Goal: Information Seeking & Learning: Learn about a topic

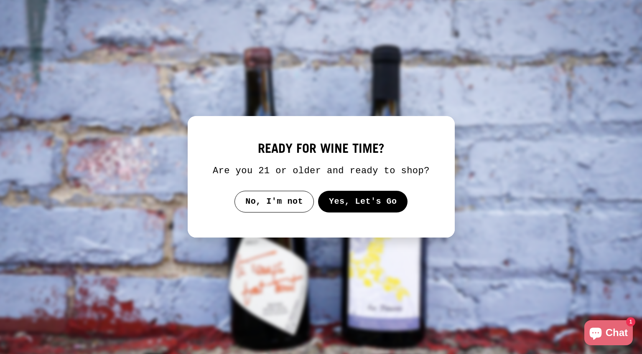
click at [351, 206] on button "Yes, Let's Go" at bounding box center [363, 202] width 90 height 22
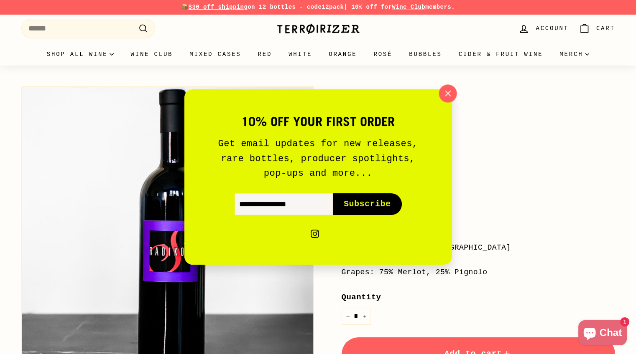
click at [452, 100] on button ""Close (esc)"" at bounding box center [447, 93] width 18 height 18
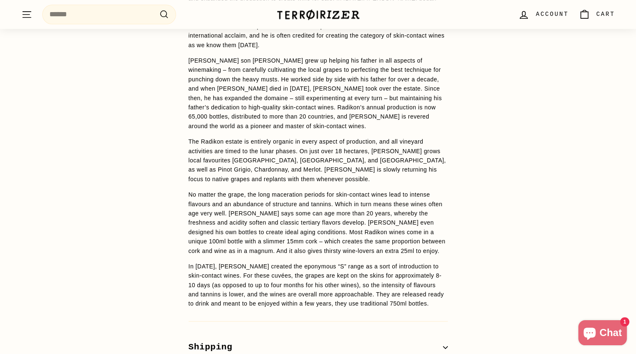
scroll to position [976, 0]
click at [368, 191] on p "No matter the grape, the long maceration periods for skin-contact wines lead to…" at bounding box center [317, 224] width 259 height 66
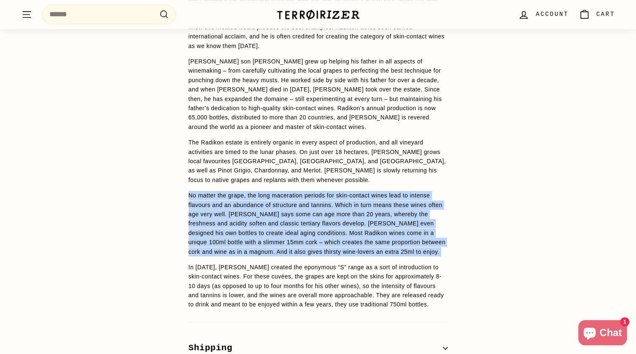
click at [368, 191] on p "No matter the grape, the long maceration periods for skin-contact wines lead to…" at bounding box center [317, 224] width 259 height 66
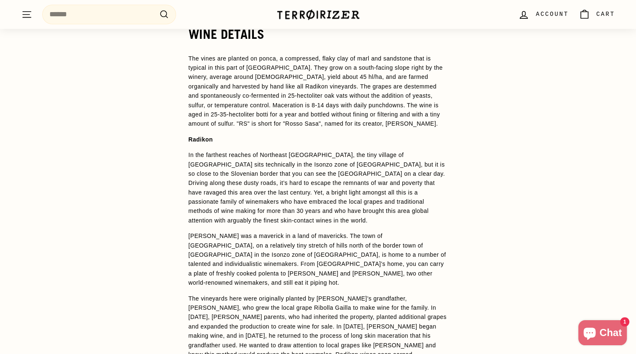
scroll to position [662, 0]
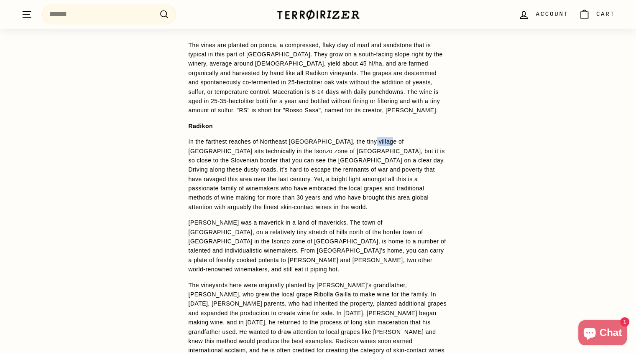
drag, startPoint x: 354, startPoint y: 141, endPoint x: 373, endPoint y: 143, distance: 19.3
click at [373, 143] on p "In the farthest reaches of Northeast [GEOGRAPHIC_DATA], the tiny village of [GE…" at bounding box center [317, 174] width 259 height 75
copy p "Oslavje"
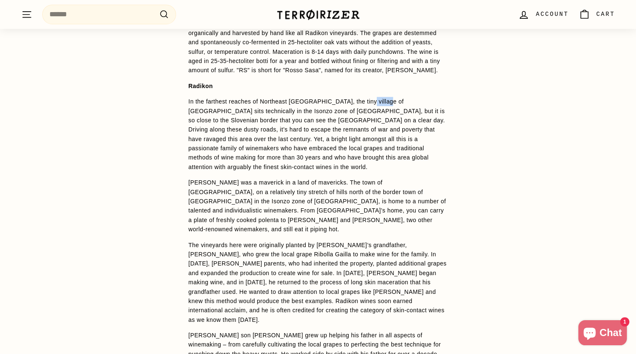
scroll to position [703, 0]
drag, startPoint x: 358, startPoint y: 182, endPoint x: 377, endPoint y: 183, distance: 18.8
click at [377, 183] on span "[PERSON_NAME] was a maverick in a land of mavericks. The town of [GEOGRAPHIC_DA…" at bounding box center [316, 204] width 257 height 53
click at [427, 190] on span "[PERSON_NAME] was a maverick in a land of mavericks. The town of [GEOGRAPHIC_DA…" at bounding box center [316, 204] width 257 height 53
drag, startPoint x: 400, startPoint y: 182, endPoint x: 414, endPoint y: 182, distance: 14.2
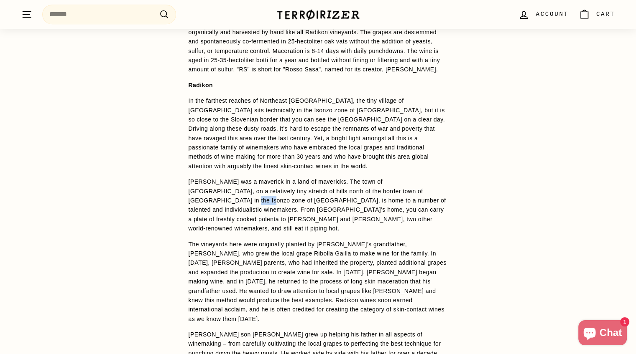
click at [414, 182] on span "[PERSON_NAME] was a maverick in a land of mavericks. The town of [GEOGRAPHIC_DA…" at bounding box center [316, 204] width 257 height 53
copy span "Friuli"
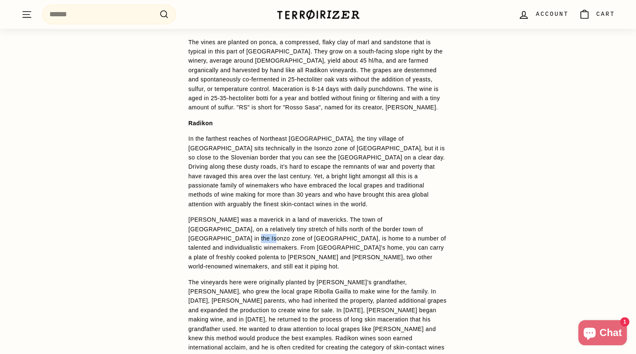
scroll to position [632, 0]
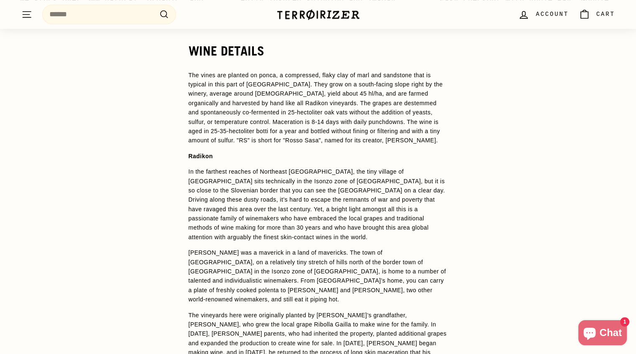
click at [408, 206] on p "In the farthest reaches of Northeast [GEOGRAPHIC_DATA], the tiny village of [GE…" at bounding box center [317, 204] width 259 height 75
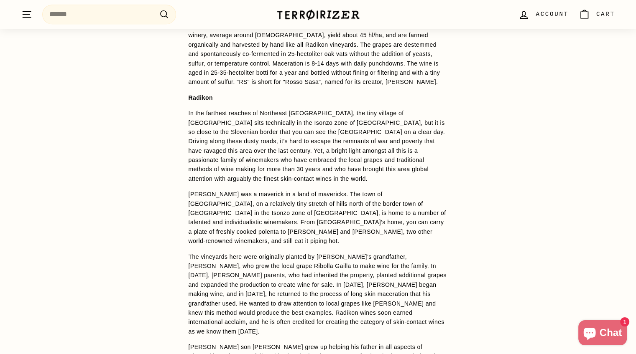
scroll to position [691, 0]
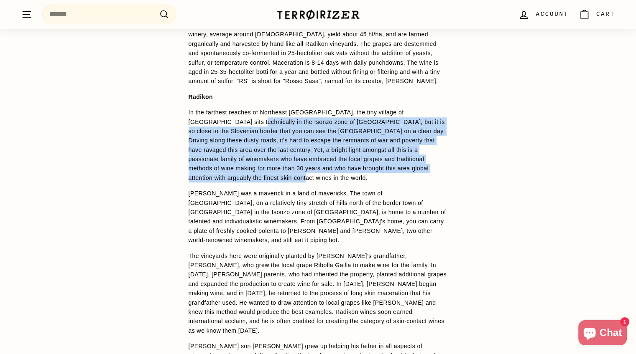
drag, startPoint x: 441, startPoint y: 169, endPoint x: 200, endPoint y: 125, distance: 245.1
click at [200, 125] on p "In the farthest reaches of Northeast [GEOGRAPHIC_DATA], the tiny village of [GE…" at bounding box center [317, 145] width 259 height 75
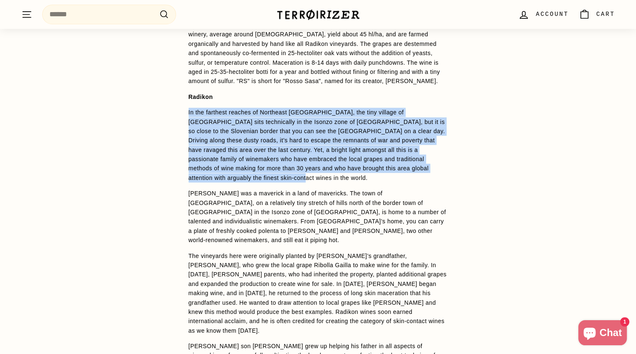
click at [185, 112] on div "WINE DETAILS The vines are planted on ponca, a compressed, flaky clay of marl a…" at bounding box center [318, 330] width 293 height 690
copy p "In the farthest reaches of Northeast [GEOGRAPHIC_DATA], the tiny village of [GE…"
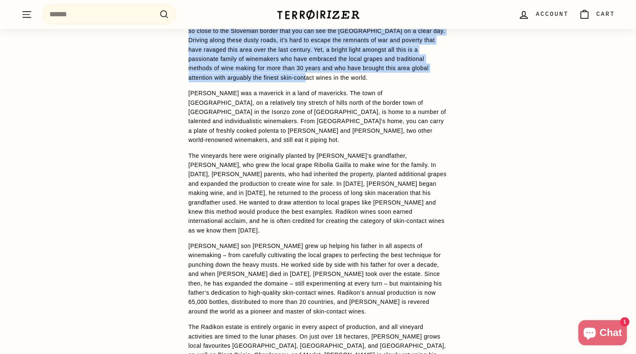
scroll to position [792, 0]
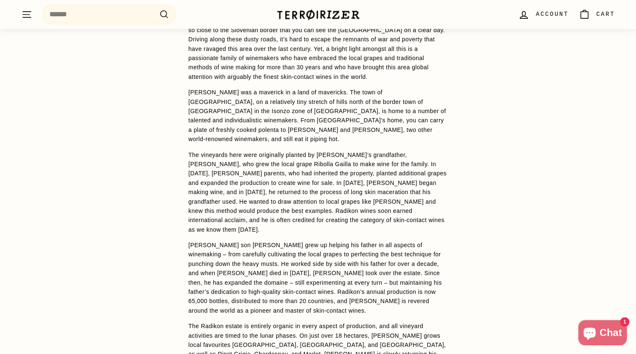
click at [379, 200] on p "The vineyards here were originally planted by [PERSON_NAME]’s grandfather, [PER…" at bounding box center [317, 192] width 259 height 84
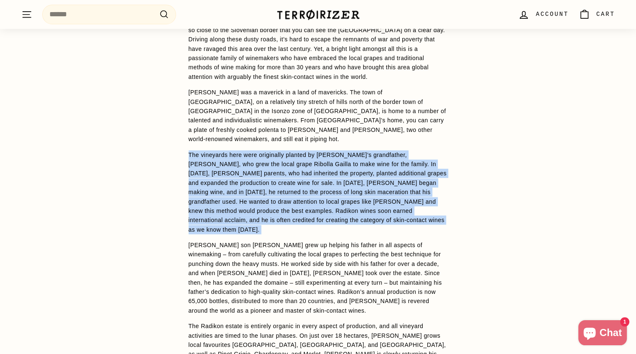
click at [379, 200] on p "The vineyards here were originally planted by [PERSON_NAME]’s grandfather, [PER…" at bounding box center [317, 192] width 259 height 84
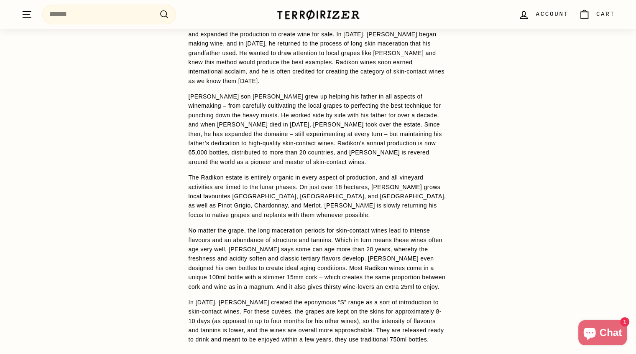
scroll to position [943, 0]
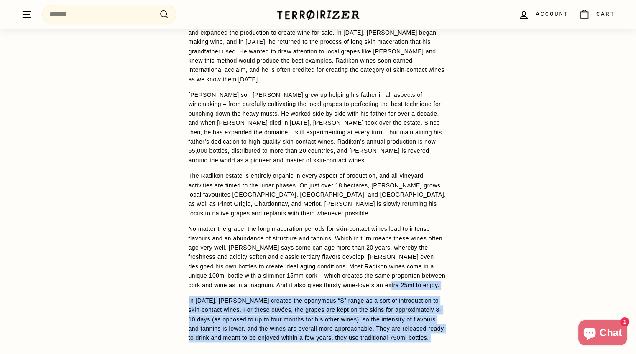
drag, startPoint x: 422, startPoint y: 307, endPoint x: 436, endPoint y: 246, distance: 62.5
click at [436, 246] on div "WINE DETAILS The vines are planted on ponca, a compressed, flaky clay of marl a…" at bounding box center [318, 78] width 293 height 690
click at [436, 246] on p "No matter the grape, the long maceration periods for skin-contact wines lead to…" at bounding box center [317, 257] width 259 height 66
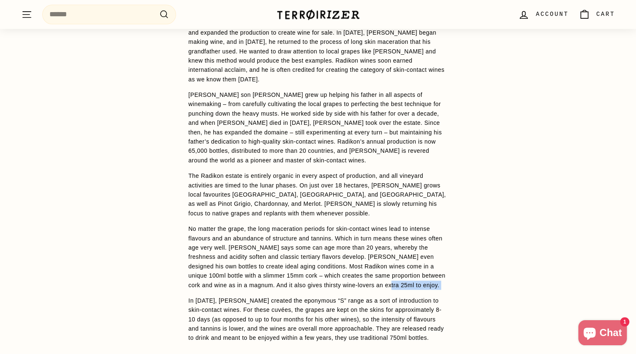
click at [436, 246] on p "No matter the grape, the long maceration periods for skin-contact wines lead to…" at bounding box center [317, 257] width 259 height 66
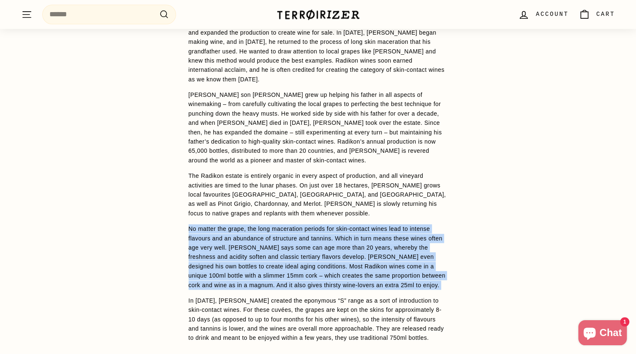
drag, startPoint x: 436, startPoint y: 246, endPoint x: 455, endPoint y: 191, distance: 58.0
click at [455, 191] on div "WINE DETAILS The vines are planted on ponca, a compressed, flaky clay of marl a…" at bounding box center [318, 78] width 293 height 690
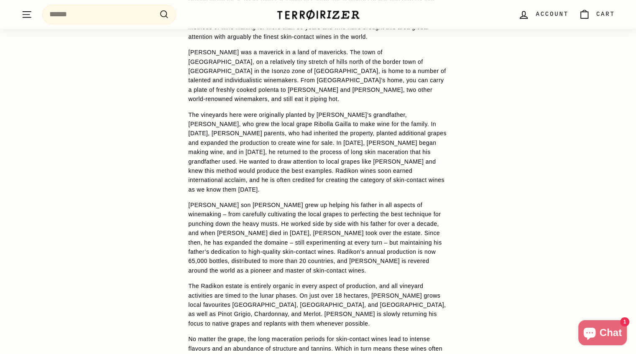
scroll to position [831, 0]
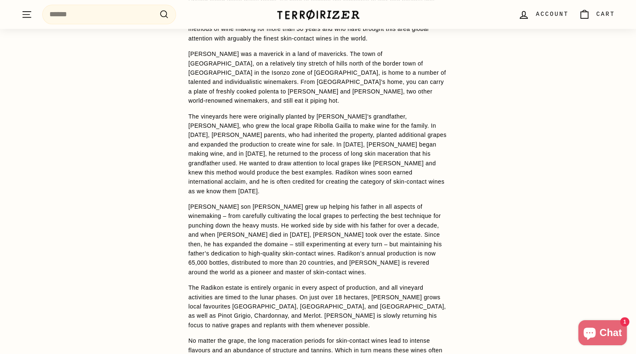
click at [392, 159] on p "The vineyards here were originally planted by [PERSON_NAME]’s grandfather, [PER…" at bounding box center [317, 154] width 259 height 84
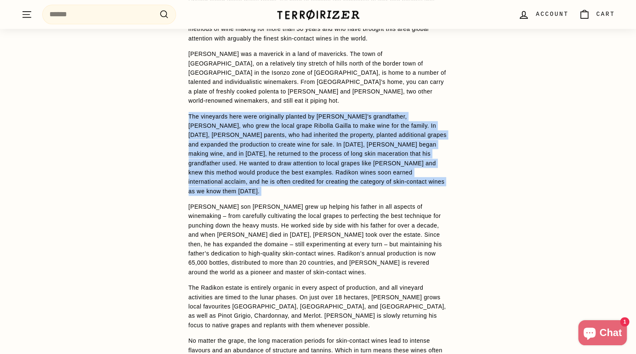
click at [392, 159] on p "The vineyards here were originally planted by [PERSON_NAME]’s grandfather, [PER…" at bounding box center [317, 154] width 259 height 84
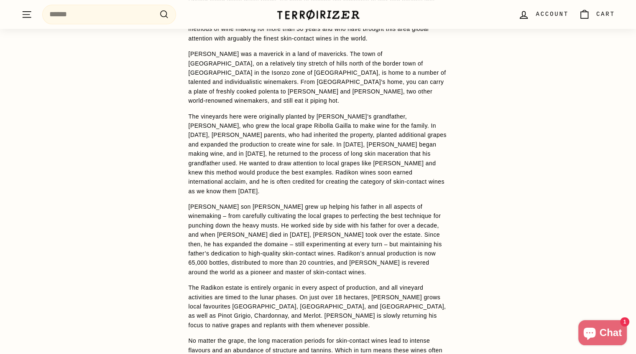
click at [382, 152] on p "The vineyards here were originally planted by [PERSON_NAME]’s grandfather, [PER…" at bounding box center [317, 154] width 259 height 84
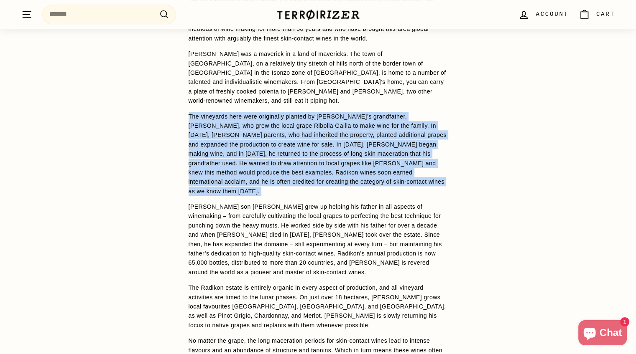
click at [382, 152] on p "The vineyards here were originally planted by [PERSON_NAME]’s grandfather, [PER…" at bounding box center [317, 154] width 259 height 84
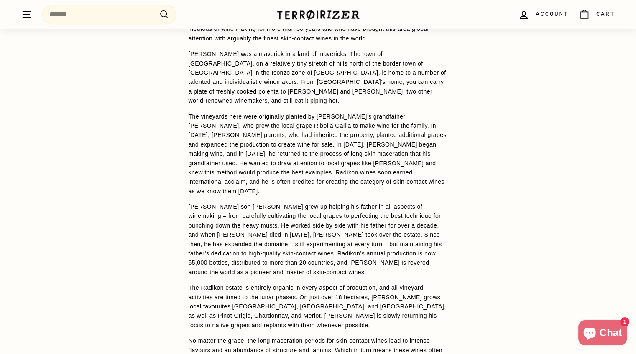
click at [393, 76] on p "[PERSON_NAME] was a maverick in a land of mavericks. The town of [GEOGRAPHIC_DA…" at bounding box center [317, 77] width 259 height 56
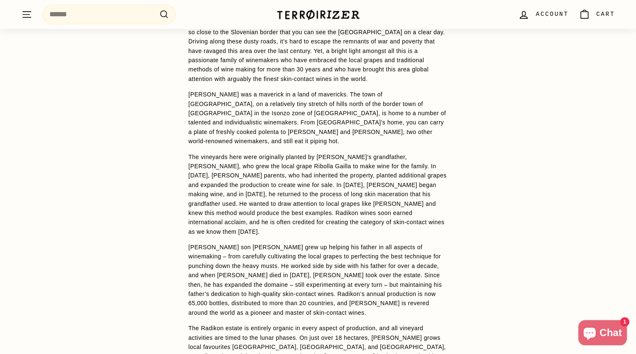
scroll to position [791, 0]
click at [317, 121] on p "[PERSON_NAME] was a maverick in a land of mavericks. The town of [GEOGRAPHIC_DA…" at bounding box center [317, 117] width 259 height 56
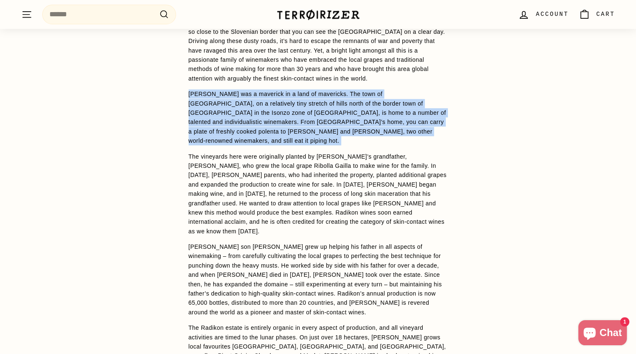
click at [317, 121] on p "[PERSON_NAME] was a maverick in a land of mavericks. The town of [GEOGRAPHIC_DA…" at bounding box center [317, 117] width 259 height 56
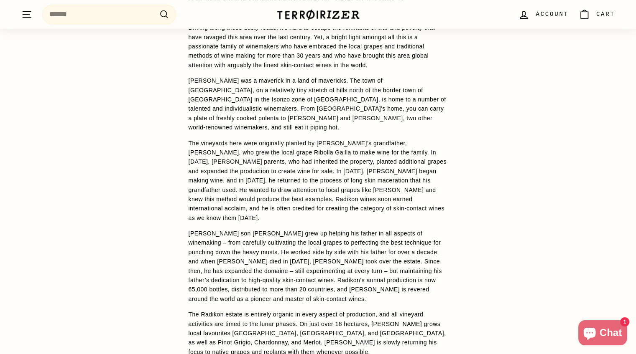
scroll to position [802, 0]
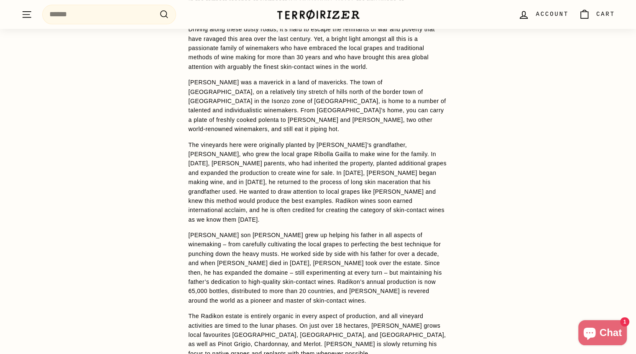
click at [413, 96] on p "[PERSON_NAME] was a maverick in a land of mavericks. The town of [GEOGRAPHIC_DA…" at bounding box center [317, 106] width 259 height 56
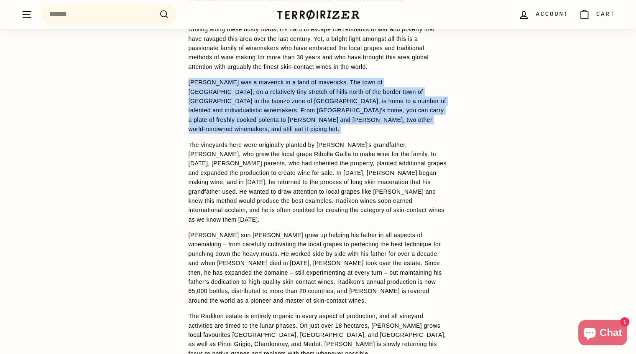
click at [413, 96] on p "[PERSON_NAME] was a maverick in a land of mavericks. The town of [GEOGRAPHIC_DA…" at bounding box center [317, 106] width 259 height 56
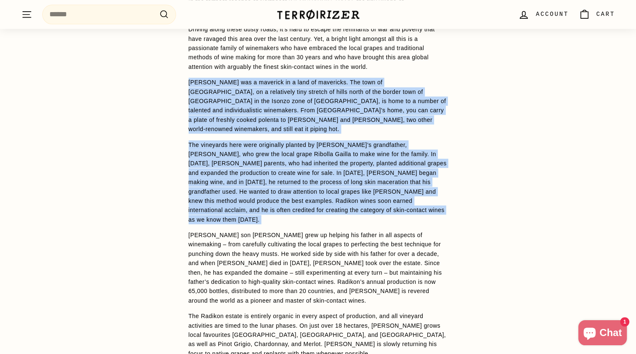
drag, startPoint x: 413, startPoint y: 96, endPoint x: 412, endPoint y: 126, distance: 30.1
click at [412, 126] on span "The vines are planted on ponca, a compressed, flaky clay of marl and sandstone …" at bounding box center [317, 191] width 259 height 583
click at [412, 140] on p "The vineyards here were originally planted by [PERSON_NAME]’s grandfather, [PER…" at bounding box center [317, 182] width 259 height 84
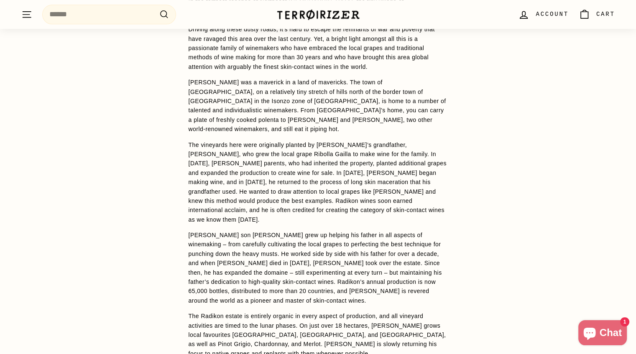
click at [365, 104] on span "[PERSON_NAME] was a maverick in a land of mavericks. The town of [GEOGRAPHIC_DA…" at bounding box center [316, 105] width 257 height 53
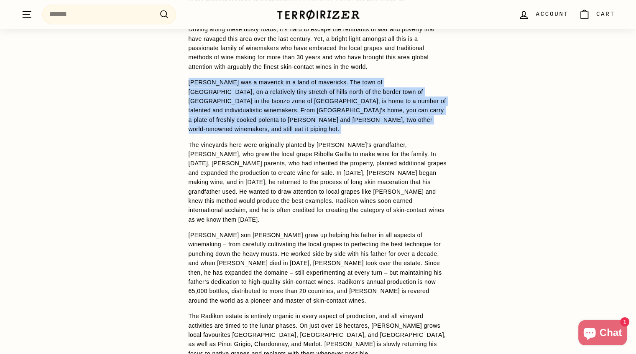
click at [365, 104] on span "[PERSON_NAME] was a maverick in a land of mavericks. The town of [GEOGRAPHIC_DA…" at bounding box center [316, 105] width 257 height 53
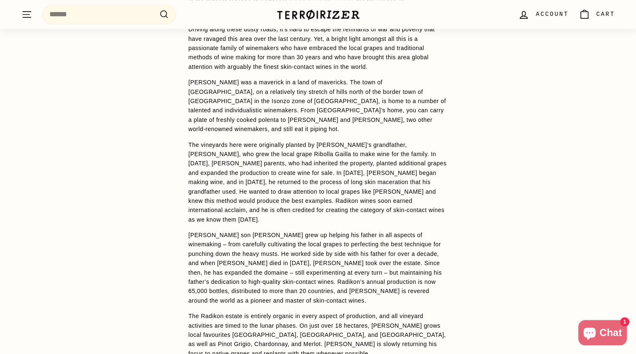
click at [368, 140] on p "The vineyards here were originally planted by [PERSON_NAME]’s grandfather, [PER…" at bounding box center [317, 182] width 259 height 84
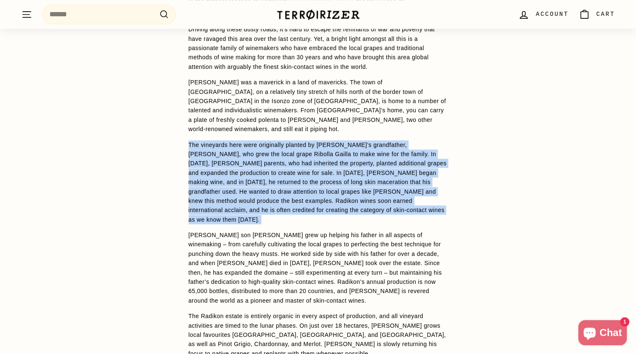
click at [368, 140] on p "The vineyards here were originally planted by [PERSON_NAME]’s grandfather, [PER…" at bounding box center [317, 182] width 259 height 84
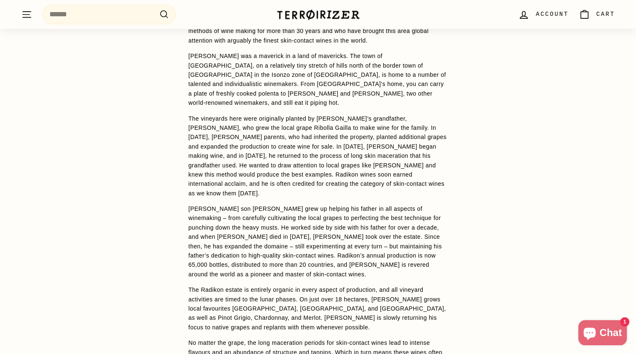
scroll to position [830, 0]
click at [349, 118] on p "The vineyards here were originally planted by [PERSON_NAME]’s grandfather, [PER…" at bounding box center [317, 155] width 259 height 84
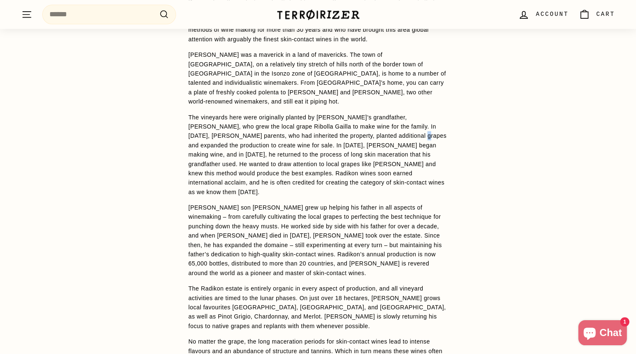
click at [349, 118] on p "The vineyards here were originally planted by [PERSON_NAME]’s grandfather, [PER…" at bounding box center [317, 155] width 259 height 84
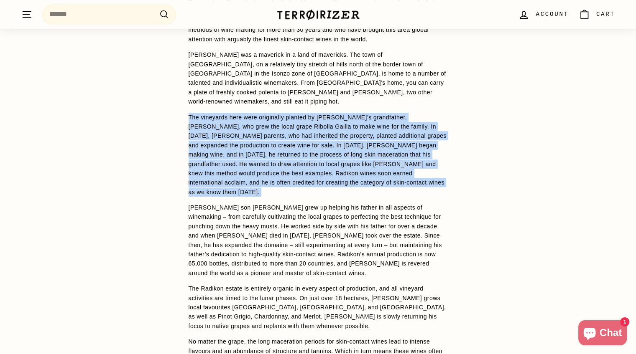
click at [349, 118] on p "The vineyards here were originally planted by [PERSON_NAME]’s grandfather, [PER…" at bounding box center [317, 155] width 259 height 84
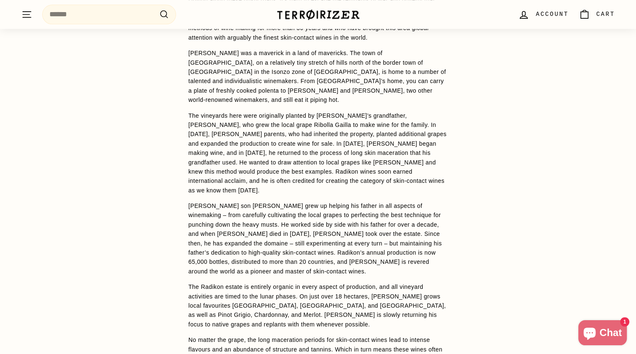
scroll to position [834, 0]
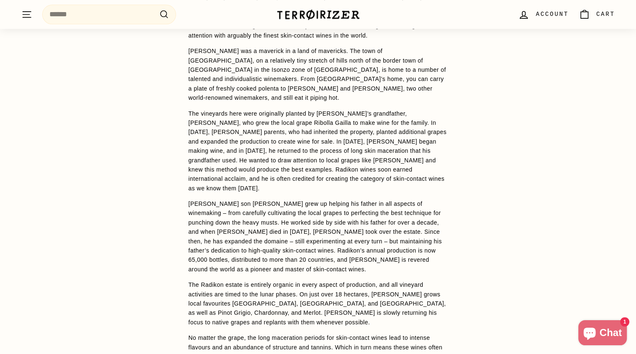
click at [275, 116] on p "The vineyards here were originally planted by [PERSON_NAME]’s grandfather, [PER…" at bounding box center [317, 151] width 259 height 84
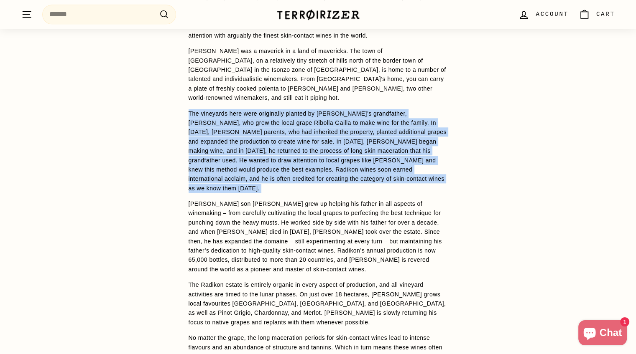
click at [275, 116] on p "The vineyards here were originally planted by [PERSON_NAME]’s grandfather, [PER…" at bounding box center [317, 151] width 259 height 84
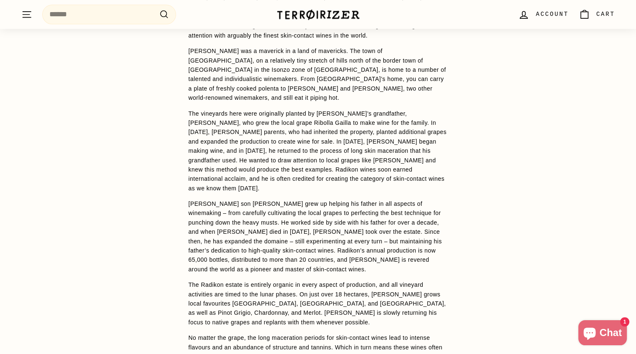
click at [310, 199] on p "[PERSON_NAME] son [PERSON_NAME] grew up helping his father in all aspects of wi…" at bounding box center [317, 236] width 259 height 75
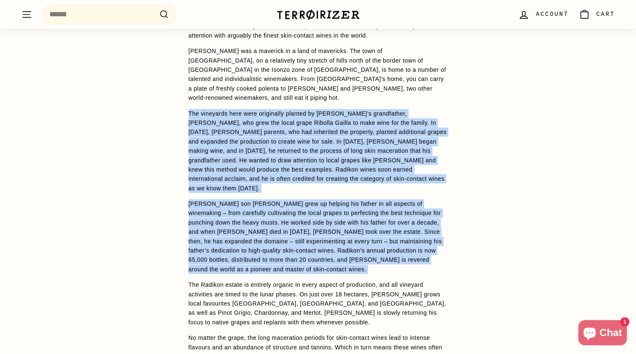
drag, startPoint x: 310, startPoint y: 199, endPoint x: 303, endPoint y: 99, distance: 101.0
click at [303, 99] on span "The vines are planted on ponca, a compressed, flaky clay of marl and sandstone …" at bounding box center [317, 160] width 259 height 583
click at [303, 109] on p "The vineyards here were originally planted by [PERSON_NAME]’s grandfather, [PER…" at bounding box center [317, 151] width 259 height 84
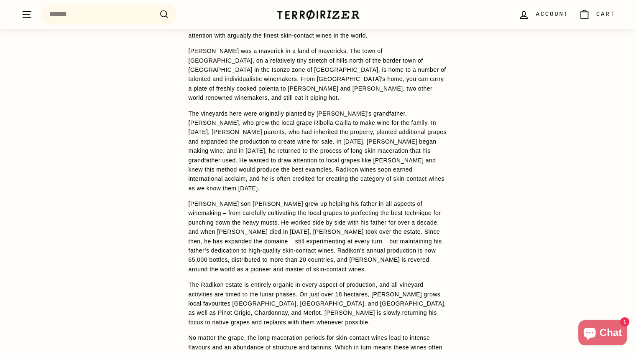
click at [326, 127] on p "The vineyards here were originally planted by [PERSON_NAME]’s grandfather, [PER…" at bounding box center [317, 151] width 259 height 84
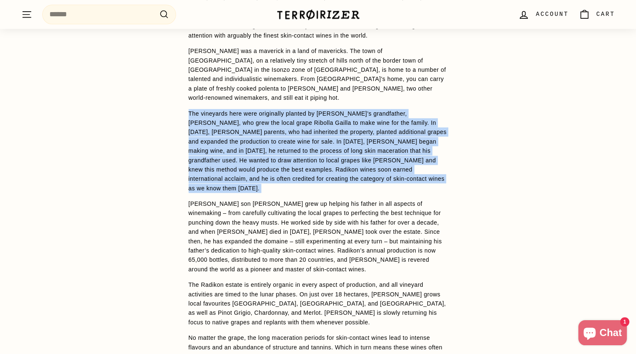
click at [326, 127] on p "The vineyards here were originally planted by [PERSON_NAME]’s grandfather, [PER…" at bounding box center [317, 151] width 259 height 84
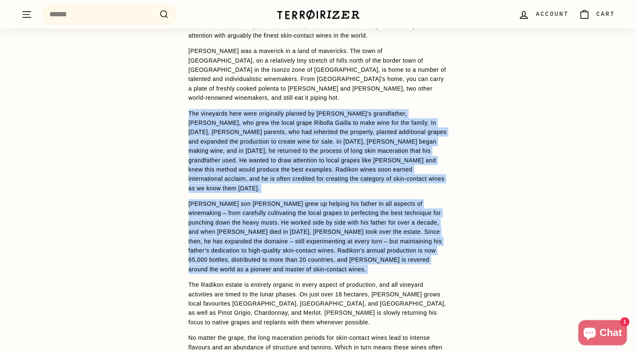
drag, startPoint x: 326, startPoint y: 127, endPoint x: 339, endPoint y: 197, distance: 71.0
click at [339, 197] on span "The vines are planted on ponca, a compressed, flaky clay of marl and sandstone …" at bounding box center [317, 160] width 259 height 583
click at [339, 199] on p "[PERSON_NAME] son [PERSON_NAME] grew up helping his father in all aspects of wi…" at bounding box center [317, 236] width 259 height 75
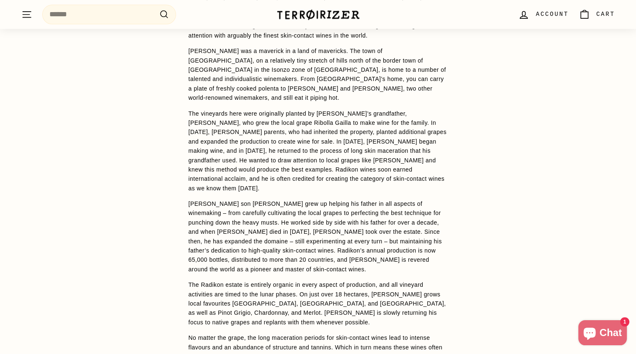
click at [290, 111] on p "The vineyards here were originally planted by [PERSON_NAME]’s grandfather, [PER…" at bounding box center [317, 151] width 259 height 84
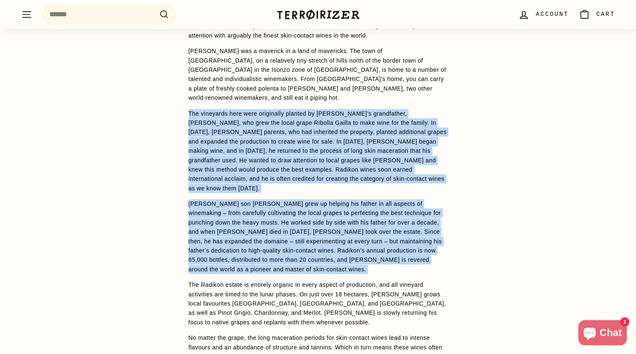
drag, startPoint x: 290, startPoint y: 111, endPoint x: 321, endPoint y: 196, distance: 90.5
click at [321, 196] on span "The vines are planted on ponca, a compressed, flaky clay of marl and sandstone …" at bounding box center [317, 160] width 259 height 583
click at [362, 109] on p "The vineyards here were originally planted by [PERSON_NAME]’s grandfather, [PER…" at bounding box center [317, 151] width 259 height 84
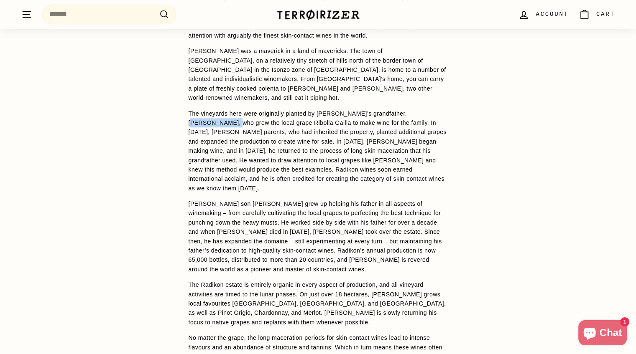
drag, startPoint x: 400, startPoint y: 92, endPoint x: 439, endPoint y: 93, distance: 38.9
click at [439, 109] on p "The vineyards here were originally planted by [PERSON_NAME]’s grandfather, [PER…" at bounding box center [317, 151] width 259 height 84
copy p "[PERSON_NAME]"
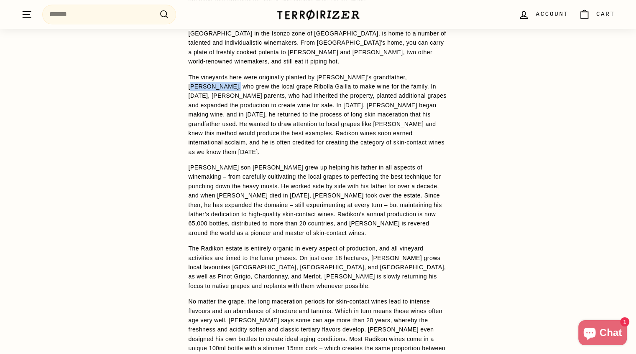
scroll to position [870, 0]
click at [337, 107] on p "The vineyards here were originally planted by [PERSON_NAME]’s grandfather, [PER…" at bounding box center [317, 114] width 259 height 84
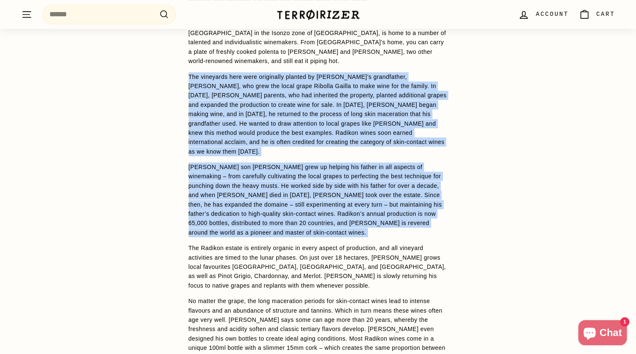
drag, startPoint x: 337, startPoint y: 107, endPoint x: 335, endPoint y: 165, distance: 57.7
click at [335, 165] on span "The vines are planted on ponca, a compressed, flaky clay of marl and sandstone …" at bounding box center [317, 123] width 259 height 583
click at [298, 163] on p "[PERSON_NAME] son [PERSON_NAME] grew up helping his father in all aspects of wi…" at bounding box center [317, 200] width 259 height 75
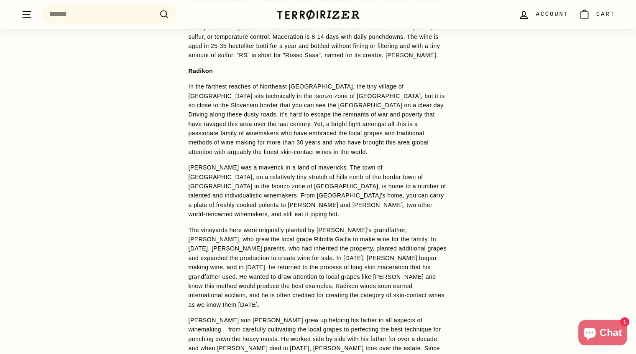
scroll to position [708, 0]
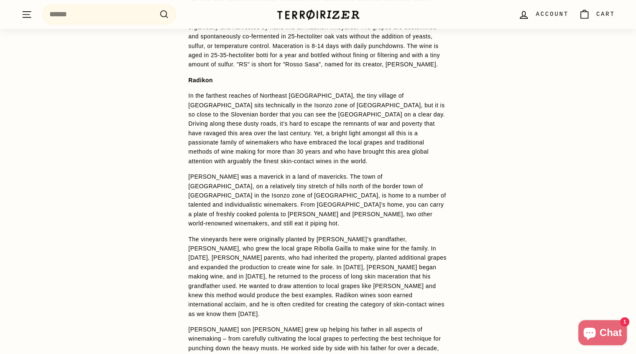
click at [356, 174] on span "[PERSON_NAME] was a maverick in a land of mavericks. The town of [GEOGRAPHIC_DA…" at bounding box center [316, 199] width 257 height 53
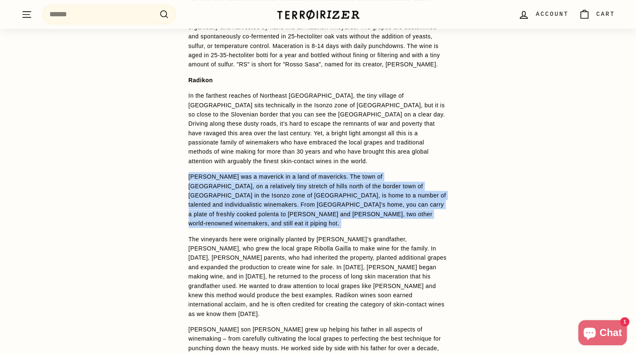
click at [356, 174] on span "[PERSON_NAME] was a maverick in a land of mavericks. The town of [GEOGRAPHIC_DA…" at bounding box center [316, 199] width 257 height 53
click at [354, 178] on span "[PERSON_NAME] was a maverick in a land of mavericks. The town of [GEOGRAPHIC_DA…" at bounding box center [316, 199] width 257 height 53
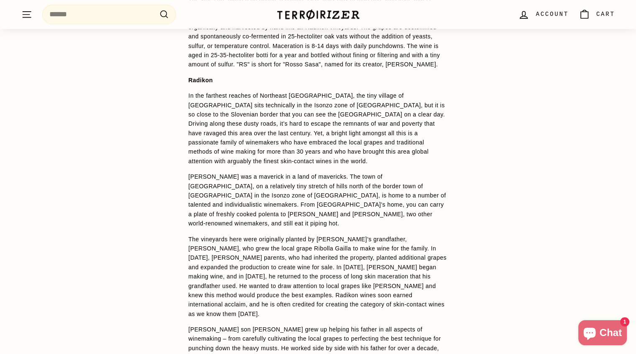
click at [187, 169] on div "WINE DETAILS The vines are planted on ponca, a compressed, flaky clay of marl a…" at bounding box center [318, 313] width 293 height 690
drag, startPoint x: 187, startPoint y: 169, endPoint x: 232, endPoint y: 164, distance: 45.0
click at [232, 164] on div "WINE DETAILS The vines are planted on ponca, a compressed, flaky clay of marl a…" at bounding box center [318, 313] width 293 height 690
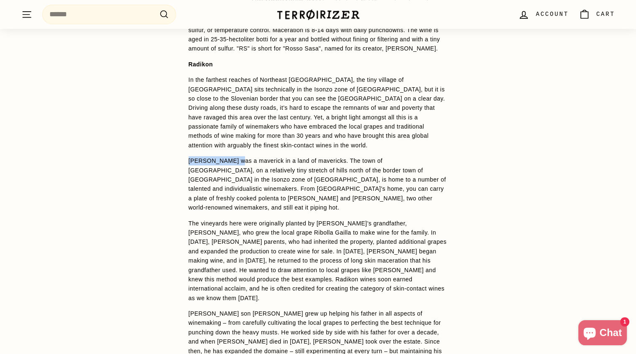
scroll to position [724, 0]
copy span "[PERSON_NAME]"
click at [257, 120] on p "In the farthest reaches of Northeast [GEOGRAPHIC_DATA], the tiny village of [GE…" at bounding box center [317, 112] width 259 height 75
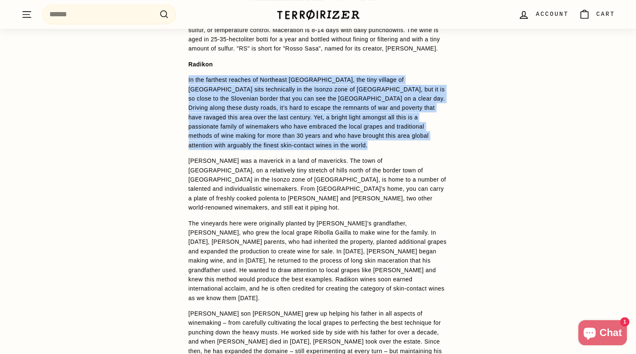
click at [257, 120] on p "In the farthest reaches of Northeast [GEOGRAPHIC_DATA], the tiny village of [GE…" at bounding box center [317, 112] width 259 height 75
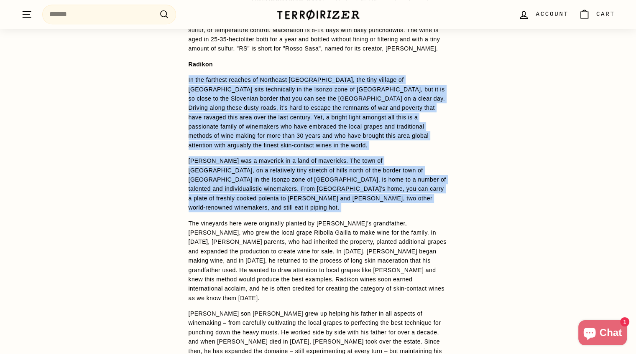
drag, startPoint x: 257, startPoint y: 120, endPoint x: 287, endPoint y: 176, distance: 63.6
click at [287, 176] on span "The vines are planted on ponca, a compressed, flaky clay of marl and sandstone …" at bounding box center [317, 270] width 259 height 583
click at [287, 176] on span "[PERSON_NAME] was a maverick in a land of mavericks. The town of [GEOGRAPHIC_DA…" at bounding box center [316, 184] width 257 height 53
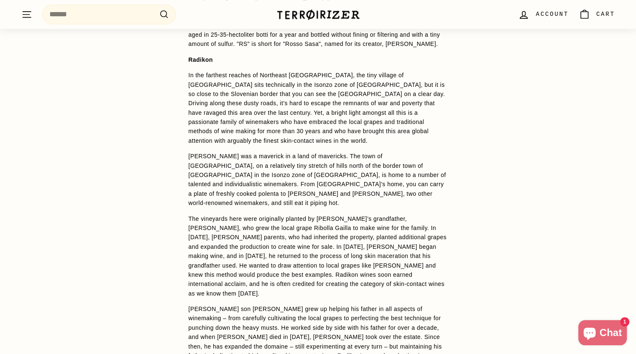
scroll to position [717, 0]
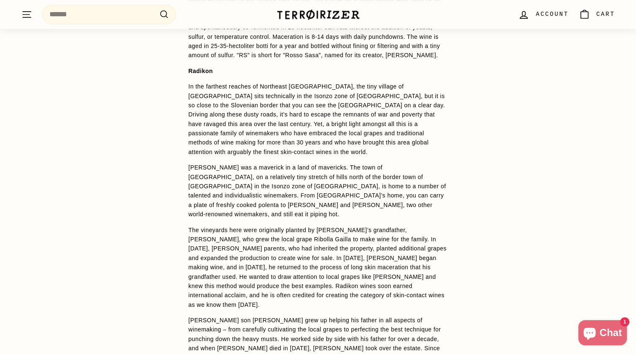
click at [378, 122] on p "In the farthest reaches of Northeast [GEOGRAPHIC_DATA], the tiny village of [GE…" at bounding box center [317, 119] width 259 height 75
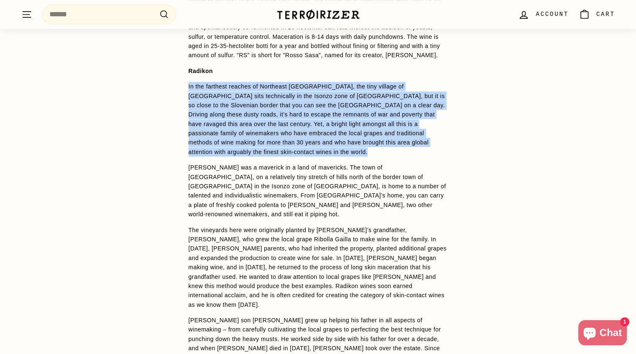
click at [378, 122] on p "In the farthest reaches of Northeast [GEOGRAPHIC_DATA], the tiny village of [GE…" at bounding box center [317, 119] width 259 height 75
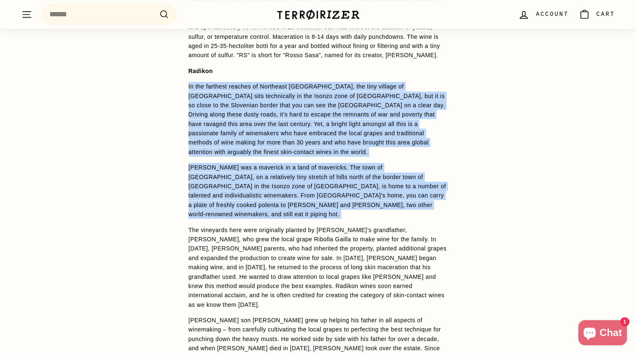
drag, startPoint x: 378, startPoint y: 122, endPoint x: 403, endPoint y: 174, distance: 58.1
click at [403, 174] on span "The vines are planted on ponca, a compressed, flaky clay of marl and sandstone …" at bounding box center [317, 276] width 259 height 583
click at [403, 174] on span "[PERSON_NAME] was a maverick in a land of mavericks. The town of [GEOGRAPHIC_DA…" at bounding box center [316, 190] width 257 height 53
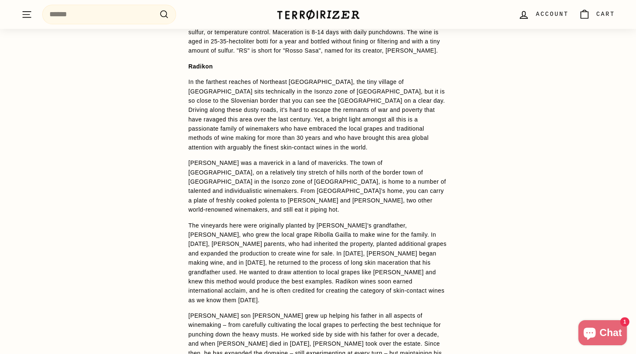
scroll to position [722, 0]
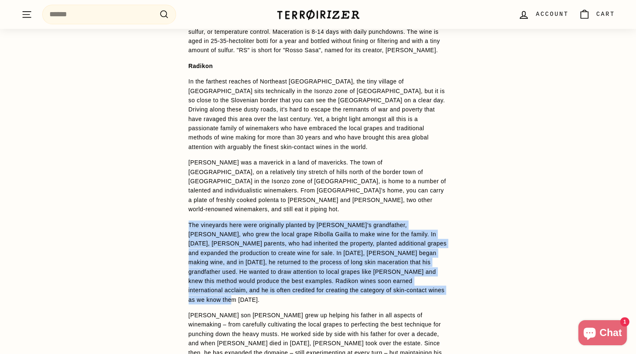
drag, startPoint x: 364, startPoint y: 275, endPoint x: 189, endPoint y: 199, distance: 191.1
click at [189, 199] on span "The vines are planted on ponca, a compressed, flaky clay of marl and sandstone …" at bounding box center [317, 271] width 259 height 583
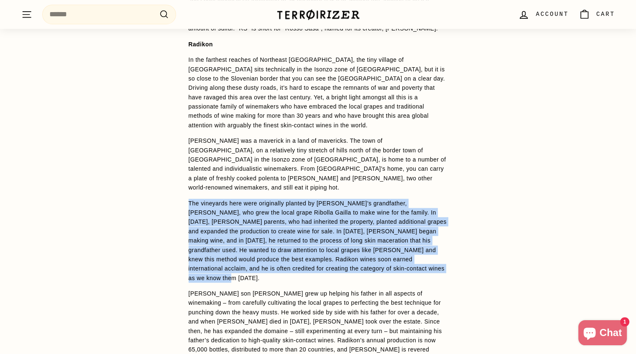
scroll to position [746, 0]
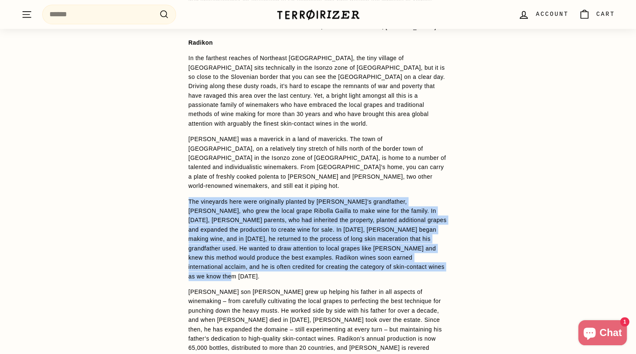
click at [428, 226] on p "The vineyards here were originally planted by [PERSON_NAME]’s grandfather, [PER…" at bounding box center [317, 239] width 259 height 84
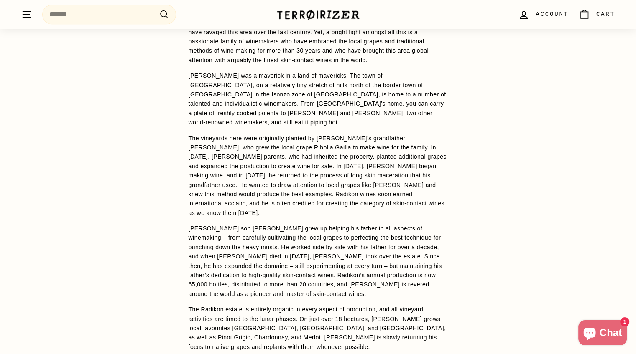
scroll to position [812, 0]
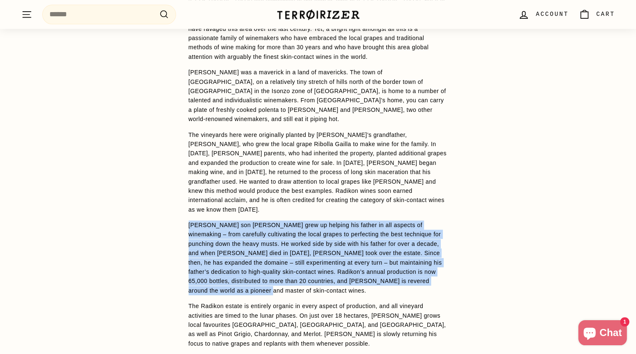
drag, startPoint x: 284, startPoint y: 264, endPoint x: 179, endPoint y: 195, distance: 125.5
click at [179, 195] on div "WINE DETAILS The vines are planted on ponca, a compressed, flaky clay of marl a…" at bounding box center [318, 208] width 293 height 690
copy p "[PERSON_NAME] son [PERSON_NAME] grew up helping his father in all aspects of wi…"
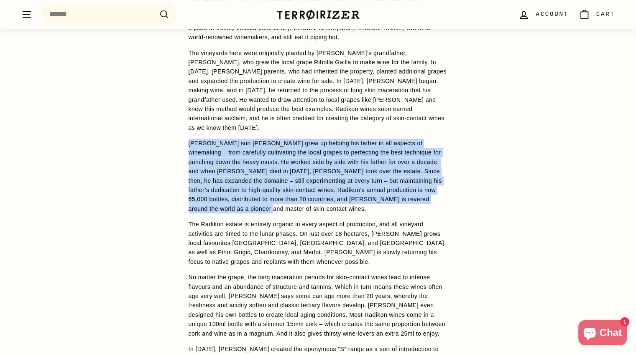
scroll to position [894, 0]
drag, startPoint x: 361, startPoint y: 134, endPoint x: 328, endPoint y: 132, distance: 33.5
click at [328, 139] on p "[PERSON_NAME] son [PERSON_NAME] grew up helping his father in all aspects of wi…" at bounding box center [317, 176] width 259 height 75
copy p "[PERSON_NAME] son [PERSON_NAME] grew up helping his father in all aspects of wi…"
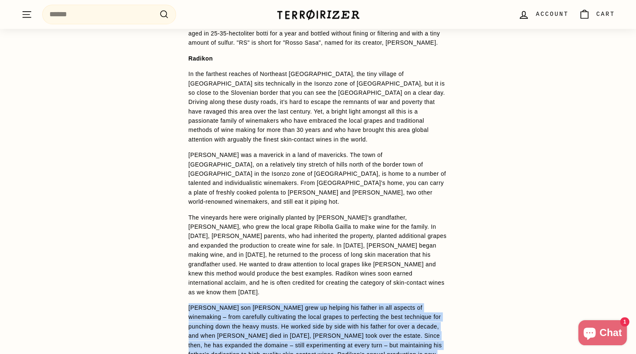
scroll to position [730, 0]
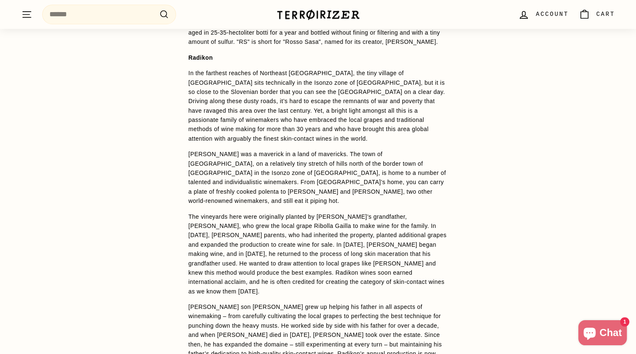
click at [327, 214] on p "The vineyards here were originally planted by [PERSON_NAME]’s grandfather, [PER…" at bounding box center [317, 254] width 259 height 84
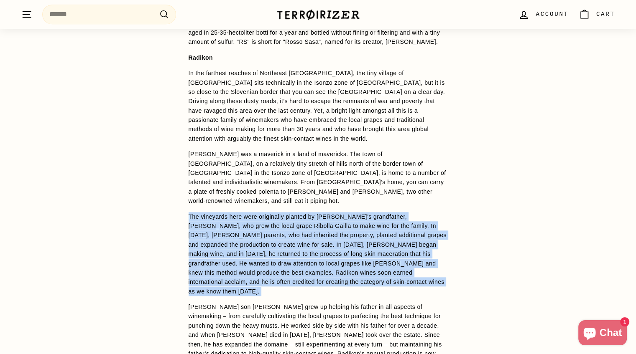
click at [327, 214] on p "The vineyards here were originally planted by [PERSON_NAME]’s grandfather, [PER…" at bounding box center [317, 254] width 259 height 84
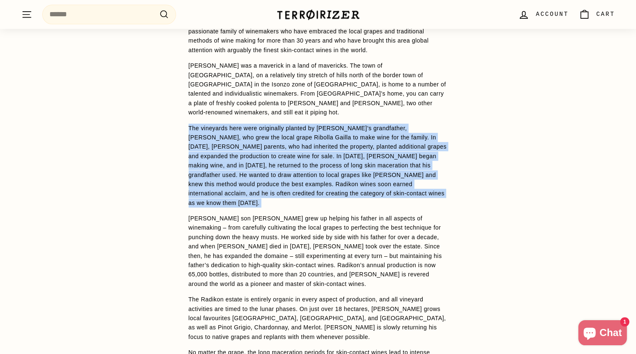
scroll to position [819, 0]
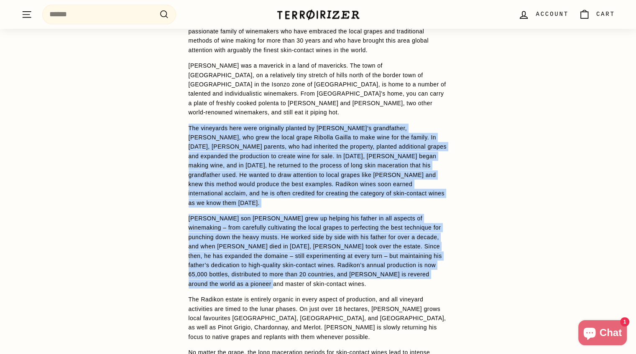
drag, startPoint x: 306, startPoint y: 253, endPoint x: 171, endPoint y: 111, distance: 196.3
click at [171, 111] on div "WINE DETAILS The vines are planted on ponca, a compressed, flaky clay of marl a…" at bounding box center [318, 202] width 636 height 690
copy span "Lor ipsumdolo sita cons adipiscing elitsed do Eiusmo Tempori’u laboreetdol, Mag…"
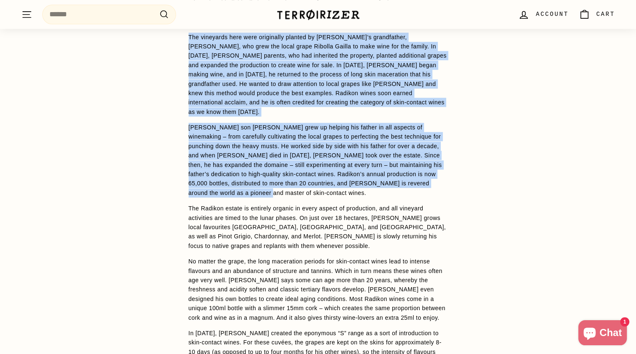
scroll to position [909, 0]
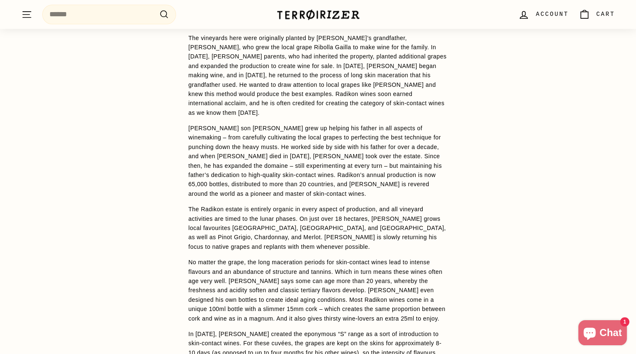
click at [363, 205] on p "The Radikon estate is entirely organic in every aspect of production, and all v…" at bounding box center [317, 228] width 259 height 47
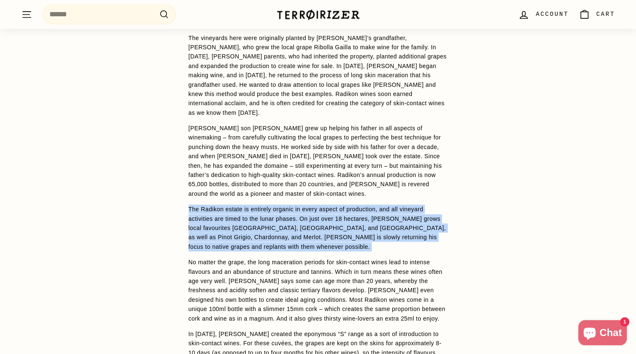
click at [363, 205] on p "The Radikon estate is entirely organic in every aspect of production, and all v…" at bounding box center [317, 228] width 259 height 47
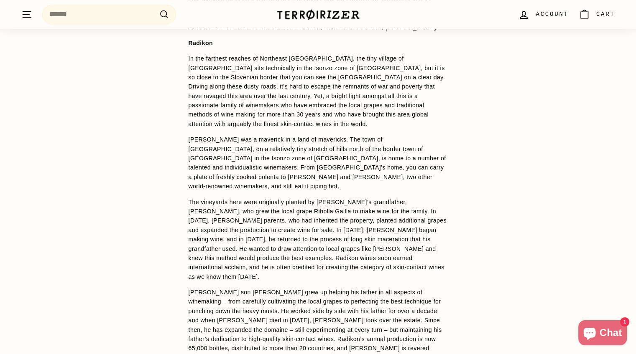
scroll to position [636, 0]
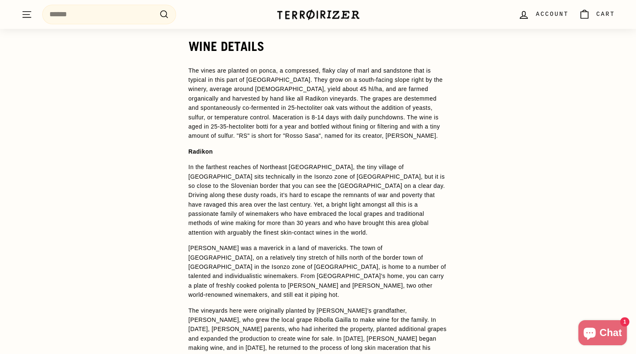
click at [430, 198] on p "In the farthest reaches of Northeast [GEOGRAPHIC_DATA], the tiny village of [GE…" at bounding box center [317, 200] width 259 height 75
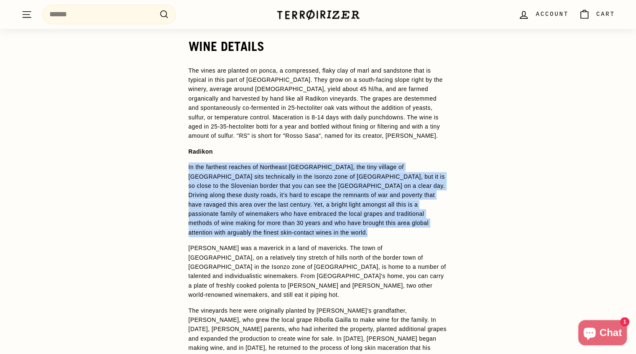
click at [430, 198] on p "In the farthest reaches of Northeast [GEOGRAPHIC_DATA], the tiny village of [GE…" at bounding box center [317, 200] width 259 height 75
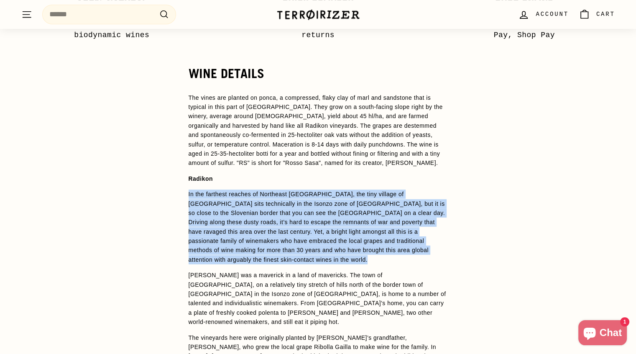
scroll to position [603, 0]
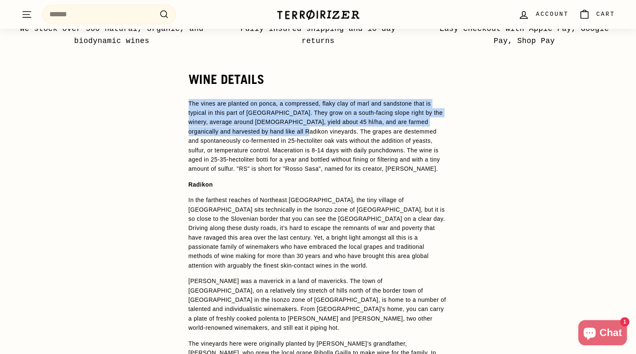
drag, startPoint x: 188, startPoint y: 105, endPoint x: 241, endPoint y: 130, distance: 57.9
click at [241, 130] on p "The vines are planted on ponca, a compressed, flaky clay of marl and sandstone …" at bounding box center [317, 136] width 259 height 75
click at [428, 119] on p "The vines are planted on ponca, a compressed, flaky clay of marl and sandstone …" at bounding box center [317, 136] width 259 height 75
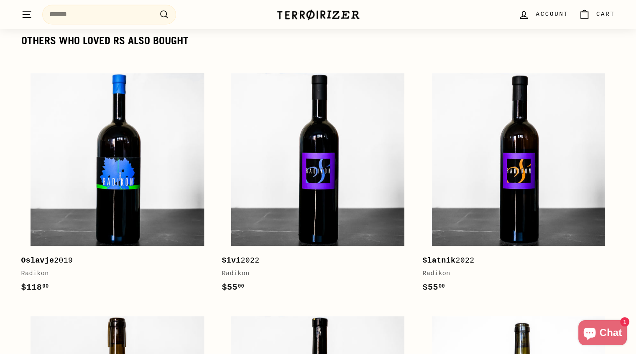
scroll to position [1355, 0]
